Goal: Navigation & Orientation: Find specific page/section

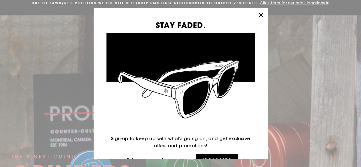
scroll to position [23, 0]
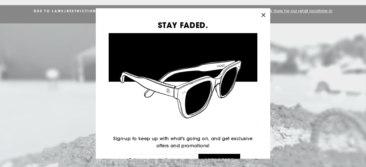
click at [264, 19] on button ""Close (esc)"" at bounding box center [263, 15] width 14 height 14
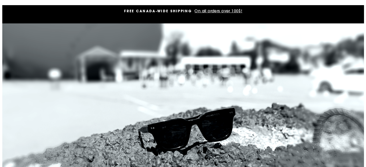
scroll to position [0, 0]
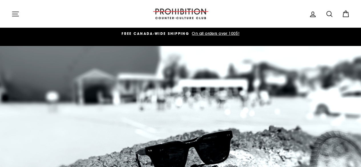
click at [12, 15] on icon "button" at bounding box center [15, 14] width 8 height 8
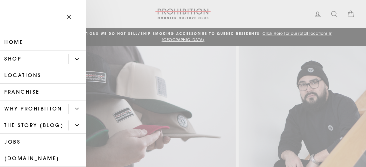
click at [75, 55] on button "Primary" at bounding box center [76, 59] width 17 height 10
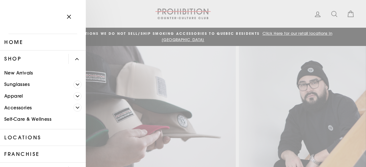
click at [74, 104] on span "Primary" at bounding box center [77, 108] width 8 height 8
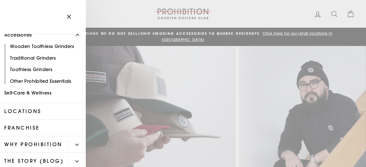
scroll to position [74, 0]
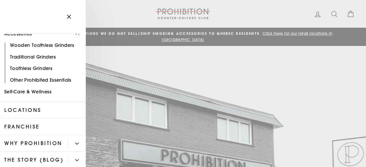
click at [29, 70] on link "Toothless Grinders" at bounding box center [43, 69] width 86 height 12
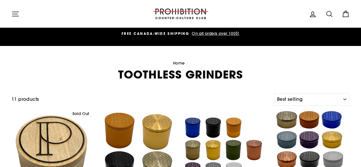
select select "best-selling"
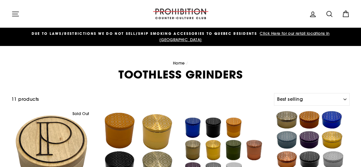
click at [15, 12] on icon "button" at bounding box center [15, 14] width 6 height 4
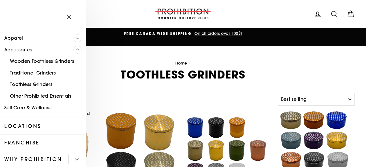
scroll to position [58, 0]
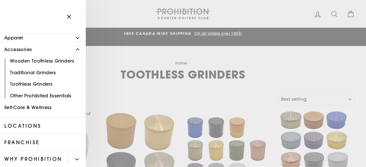
click at [48, 73] on link "Traditional Grinders" at bounding box center [43, 73] width 86 height 12
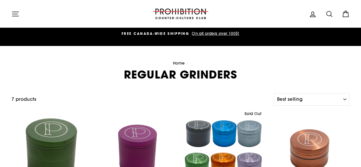
select select "best-selling"
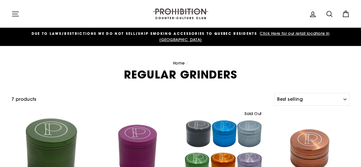
click at [14, 16] on icon "button" at bounding box center [15, 14] width 8 height 8
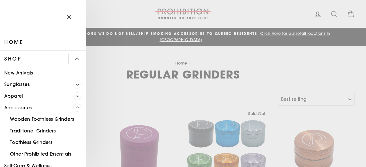
click at [70, 13] on button "Close menu" at bounding box center [69, 16] width 17 height 27
